Goal: Task Accomplishment & Management: Manage account settings

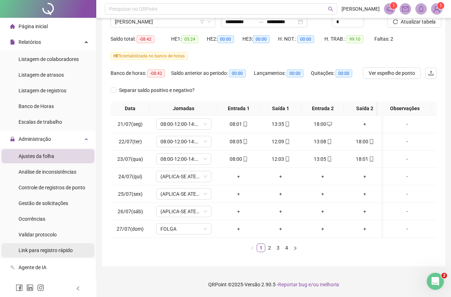
scroll to position [66, 0]
click at [281, 249] on link "3" at bounding box center [278, 248] width 8 height 8
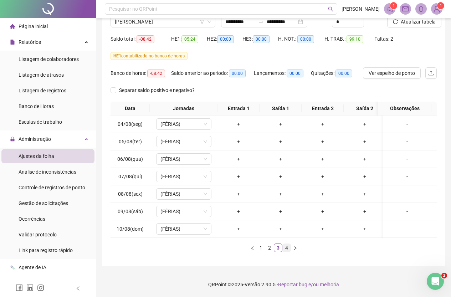
click at [286, 247] on link "4" at bounding box center [287, 248] width 8 height 8
click at [278, 247] on link "3" at bounding box center [278, 248] width 8 height 8
click at [272, 249] on link "2" at bounding box center [270, 248] width 8 height 8
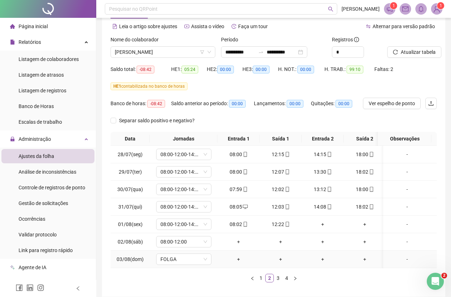
scroll to position [0, 0]
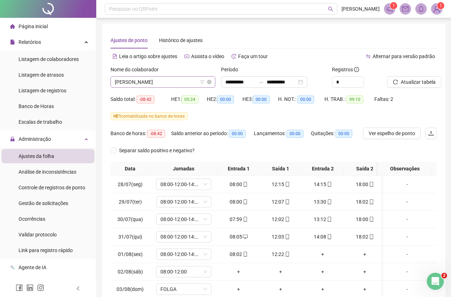
click at [187, 80] on span "[PERSON_NAME]" at bounding box center [163, 82] width 96 height 11
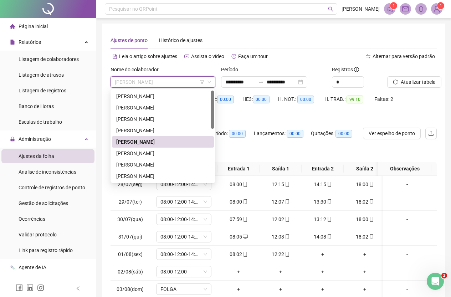
scroll to position [36, 0]
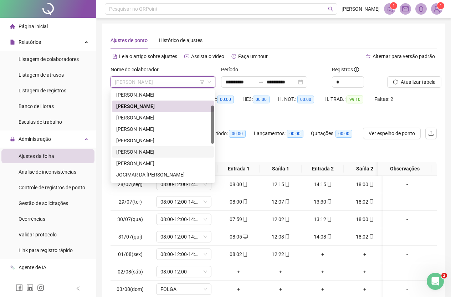
click at [152, 153] on div "[PERSON_NAME]" at bounding box center [163, 152] width 94 height 8
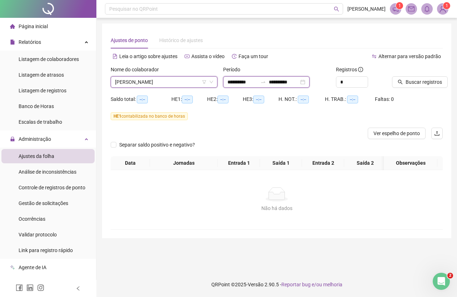
click at [236, 83] on input "**********" at bounding box center [242, 82] width 30 height 8
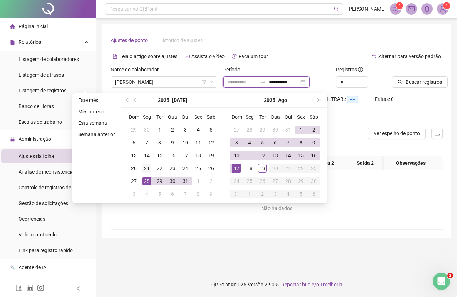
type input "**********"
click at [147, 169] on div "21" at bounding box center [146, 168] width 9 height 9
type input "**********"
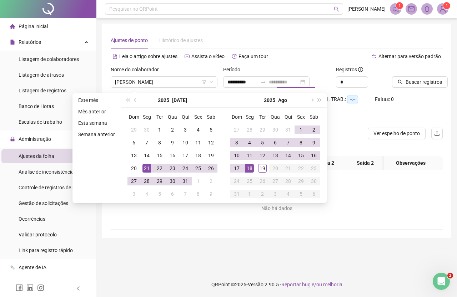
click at [251, 166] on div "18" at bounding box center [249, 168] width 9 height 9
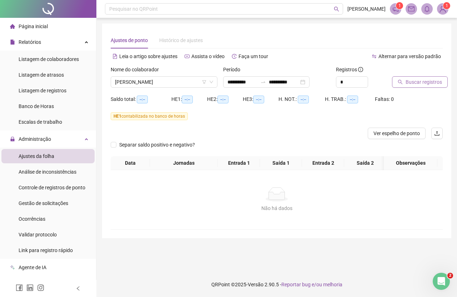
click at [413, 85] on span "Buscar registros" at bounding box center [423, 82] width 36 height 8
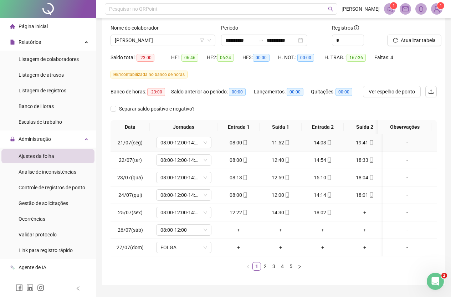
scroll to position [66, 0]
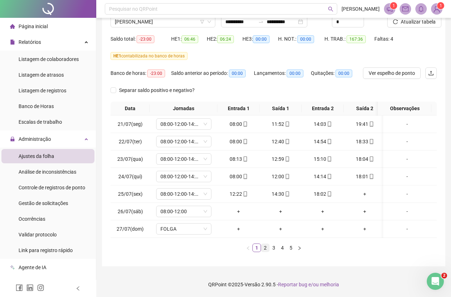
click at [267, 247] on link "2" at bounding box center [266, 248] width 8 height 8
click at [273, 248] on link "3" at bounding box center [274, 248] width 8 height 8
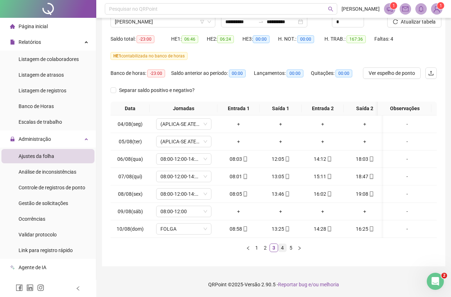
click at [284, 246] on link "4" at bounding box center [283, 248] width 8 height 8
click at [268, 250] on link "2" at bounding box center [266, 248] width 8 height 8
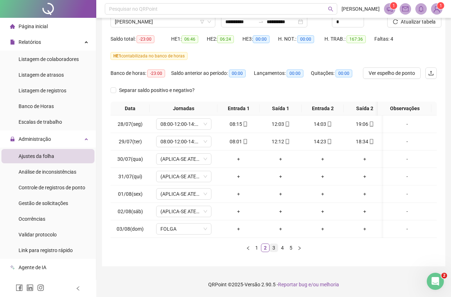
click at [273, 246] on link "3" at bounding box center [274, 248] width 8 height 8
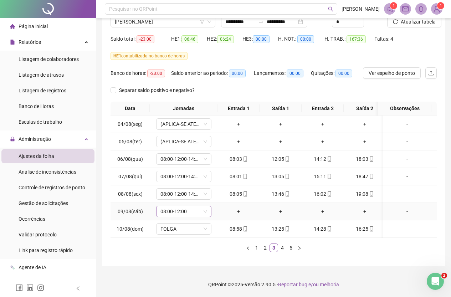
click at [196, 206] on span "08:00-12:00" at bounding box center [184, 211] width 47 height 11
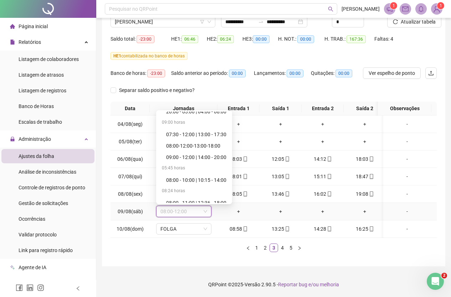
scroll to position [2364, 0]
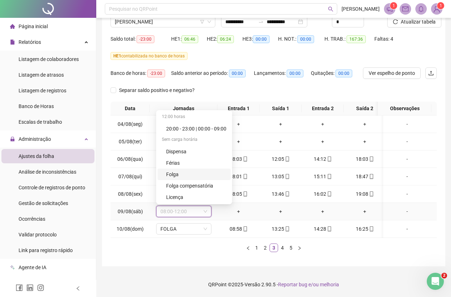
click at [183, 171] on div "Folga" at bounding box center [196, 175] width 60 height 8
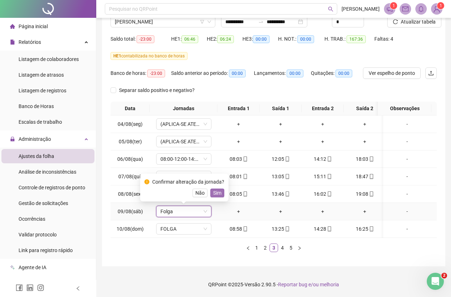
click at [220, 189] on button "Sim" at bounding box center [218, 193] width 14 height 9
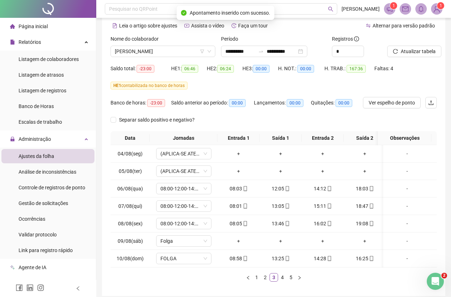
scroll to position [0, 0]
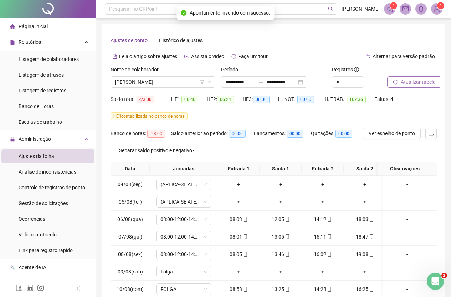
click at [419, 85] on span "Atualizar tabela" at bounding box center [418, 82] width 35 height 8
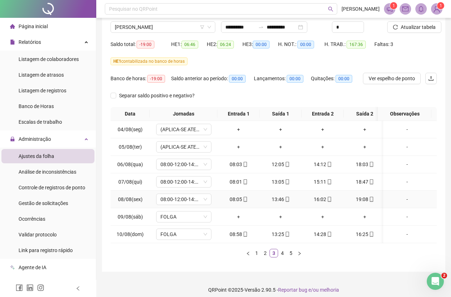
scroll to position [66, 0]
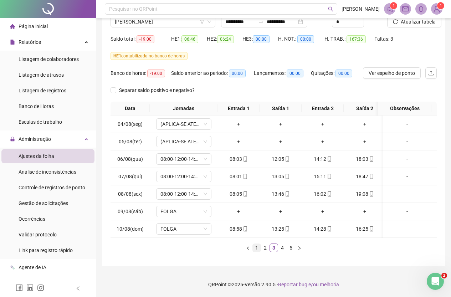
click at [257, 245] on link "1" at bounding box center [257, 248] width 8 height 8
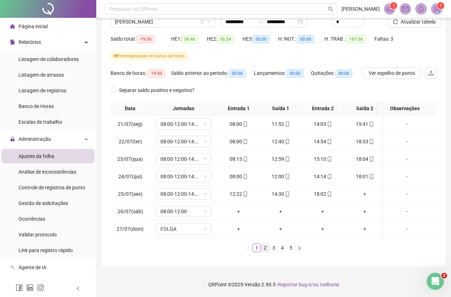
click at [263, 248] on link "2" at bounding box center [266, 248] width 8 height 8
click at [255, 248] on link "1" at bounding box center [257, 248] width 8 height 8
click at [263, 247] on link "2" at bounding box center [266, 248] width 8 height 8
click at [273, 247] on link "3" at bounding box center [274, 248] width 8 height 8
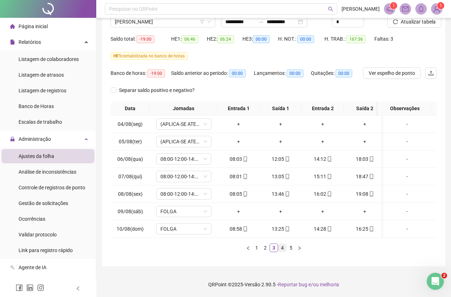
click at [281, 248] on link "4" at bounding box center [283, 248] width 8 height 8
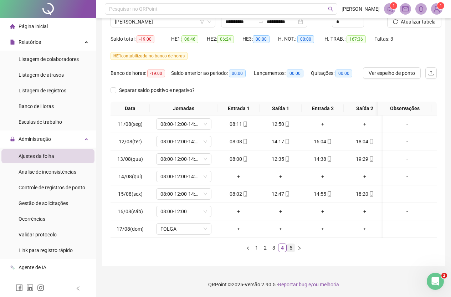
click at [291, 251] on link "5" at bounding box center [291, 248] width 8 height 8
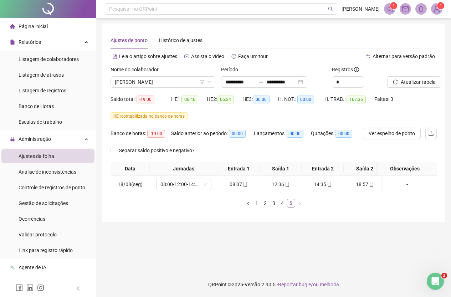
scroll to position [0, 0]
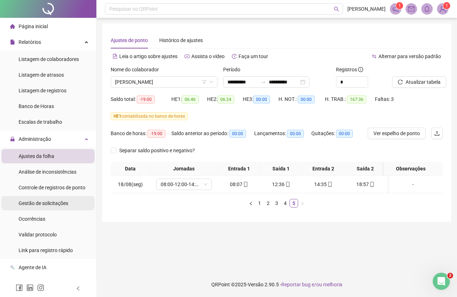
click at [51, 200] on div "Gestão de solicitações" at bounding box center [44, 203] width 50 height 14
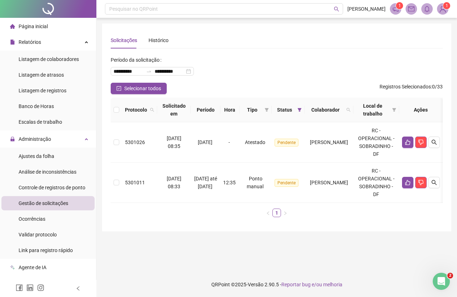
click at [40, 31] on div "Página inicial" at bounding box center [29, 26] width 38 height 14
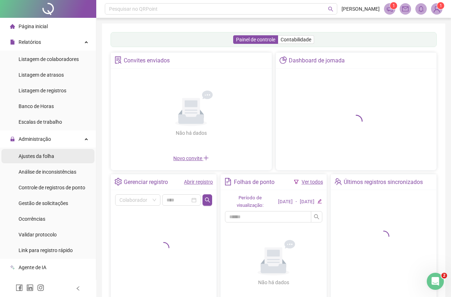
click at [59, 162] on li "Ajustes da folha" at bounding box center [47, 156] width 93 height 14
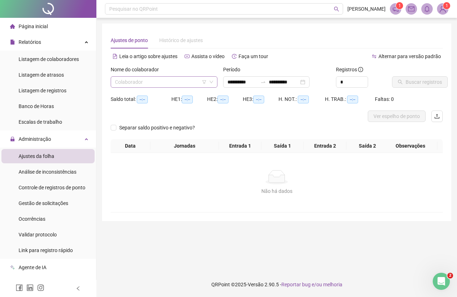
click at [155, 89] on div "Nome do colaborador Colaborador" at bounding box center [164, 80] width 112 height 28
click at [145, 78] on input "search" at bounding box center [161, 82] width 92 height 11
click at [143, 78] on input "search" at bounding box center [161, 82] width 92 height 11
click at [176, 150] on body "**********" at bounding box center [228, 148] width 457 height 297
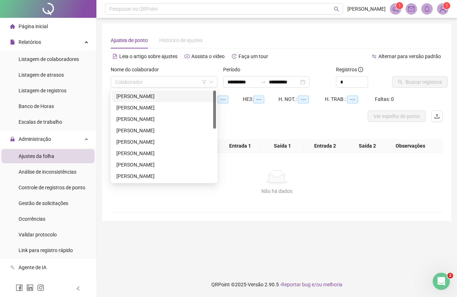
click at [145, 95] on div "[PERSON_NAME]" at bounding box center [163, 96] width 95 height 8
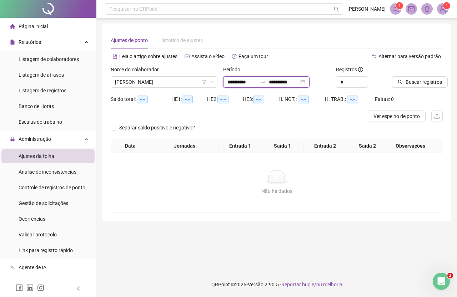
click at [237, 82] on input "**********" at bounding box center [242, 82] width 30 height 8
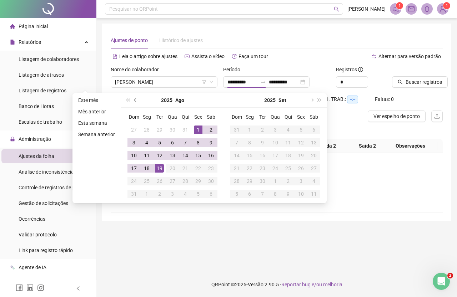
click at [135, 101] on span "prev-year" at bounding box center [136, 101] width 4 height 4
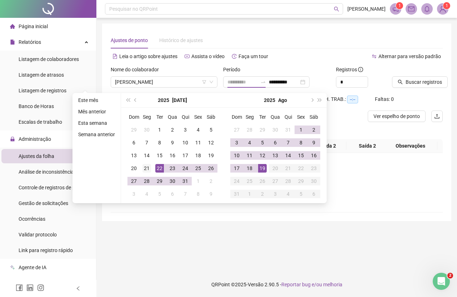
type input "**********"
click at [148, 169] on div "21" at bounding box center [146, 168] width 9 height 9
type input "**********"
click at [246, 168] on div "18" at bounding box center [249, 168] width 9 height 9
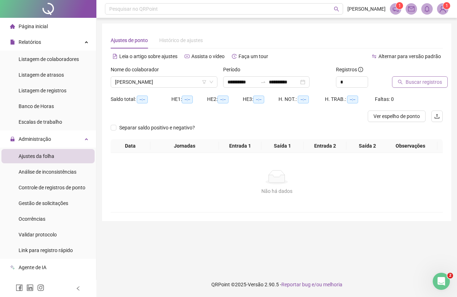
click at [410, 79] on span "Buscar registros" at bounding box center [423, 82] width 36 height 8
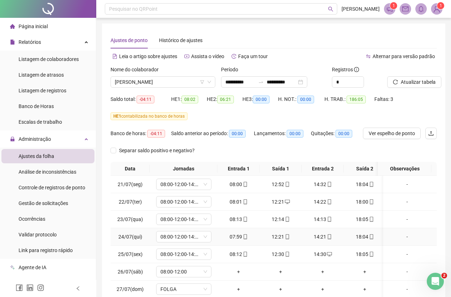
scroll to position [66, 0]
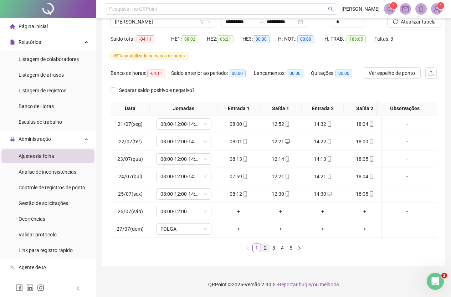
click at [264, 246] on link "2" at bounding box center [266, 248] width 8 height 8
click at [273, 249] on link "3" at bounding box center [274, 248] width 8 height 8
click at [283, 248] on link "4" at bounding box center [283, 248] width 8 height 8
click at [199, 206] on span "08:00-12:00" at bounding box center [184, 211] width 47 height 11
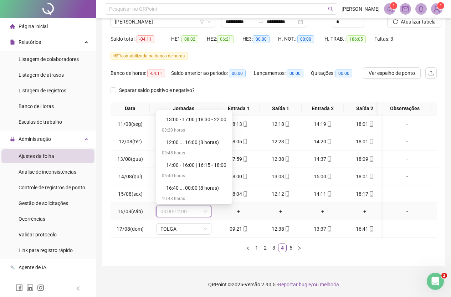
scroll to position [2364, 0]
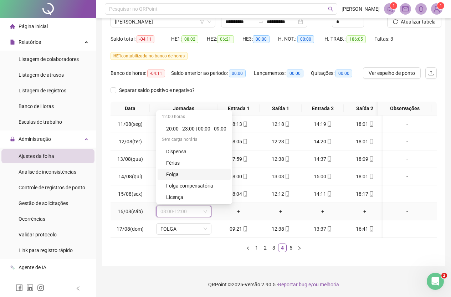
click at [187, 171] on div "Folga" at bounding box center [196, 175] width 60 height 8
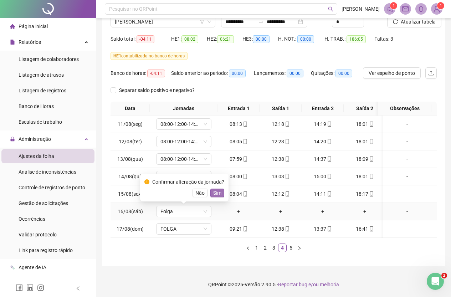
click at [218, 189] on span "Sim" at bounding box center [217, 193] width 8 height 8
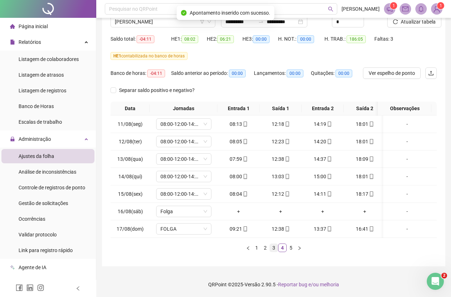
click at [275, 249] on link "3" at bounding box center [274, 248] width 8 height 8
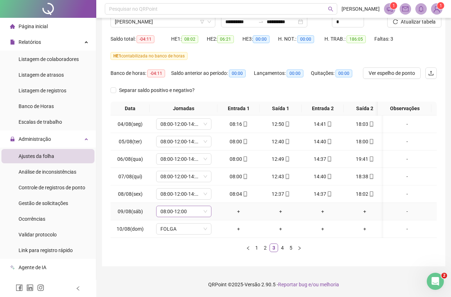
click at [205, 209] on icon "down" at bounding box center [205, 211] width 4 height 4
click at [206, 209] on icon "down" at bounding box center [205, 211] width 4 height 4
click at [184, 208] on span "08:00-12:00" at bounding box center [184, 211] width 47 height 11
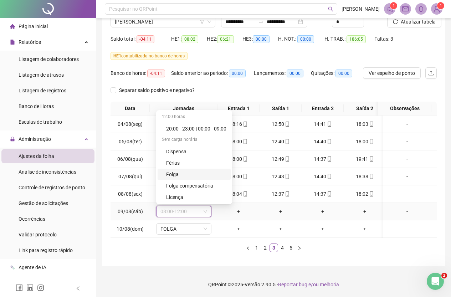
click at [178, 171] on div "Folga" at bounding box center [196, 175] width 60 height 8
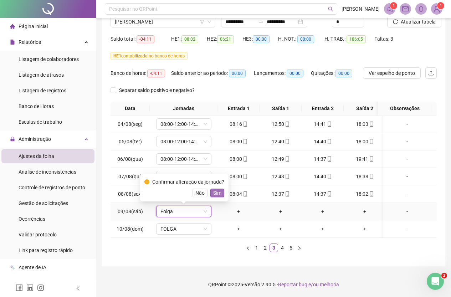
click at [214, 190] on span "Sim" at bounding box center [217, 193] width 8 height 8
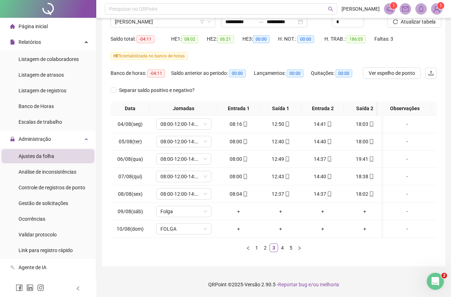
scroll to position [30, 0]
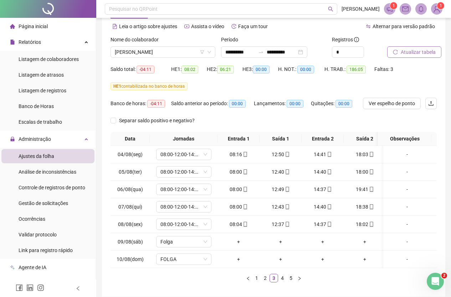
click at [421, 51] on span "Atualizar tabela" at bounding box center [418, 52] width 35 height 8
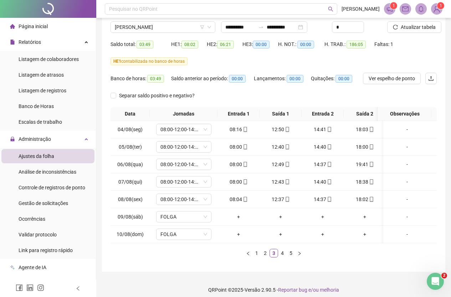
scroll to position [66, 0]
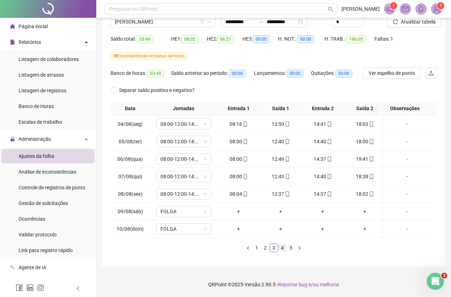
click at [279, 247] on link "4" at bounding box center [283, 248] width 8 height 8
click at [290, 249] on link "5" at bounding box center [291, 248] width 8 height 8
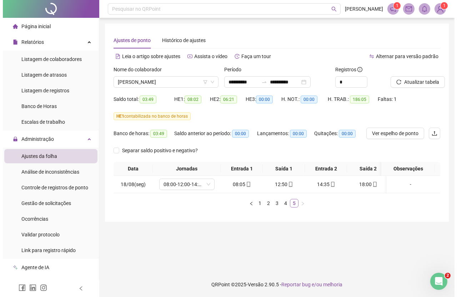
scroll to position [0, 0]
